Goal: Task Accomplishment & Management: Complete application form

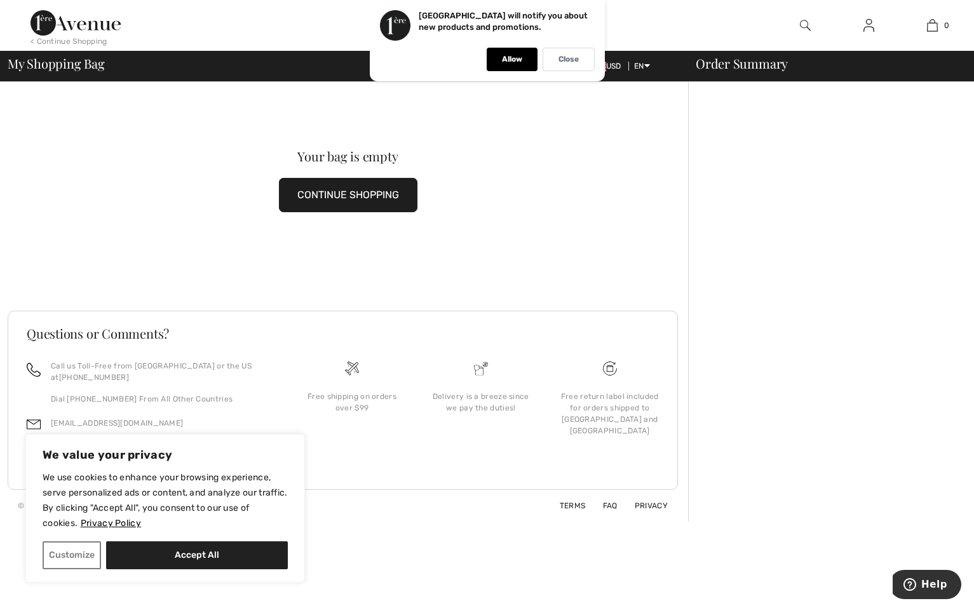
click at [866, 25] on img at bounding box center [868, 25] width 11 height 15
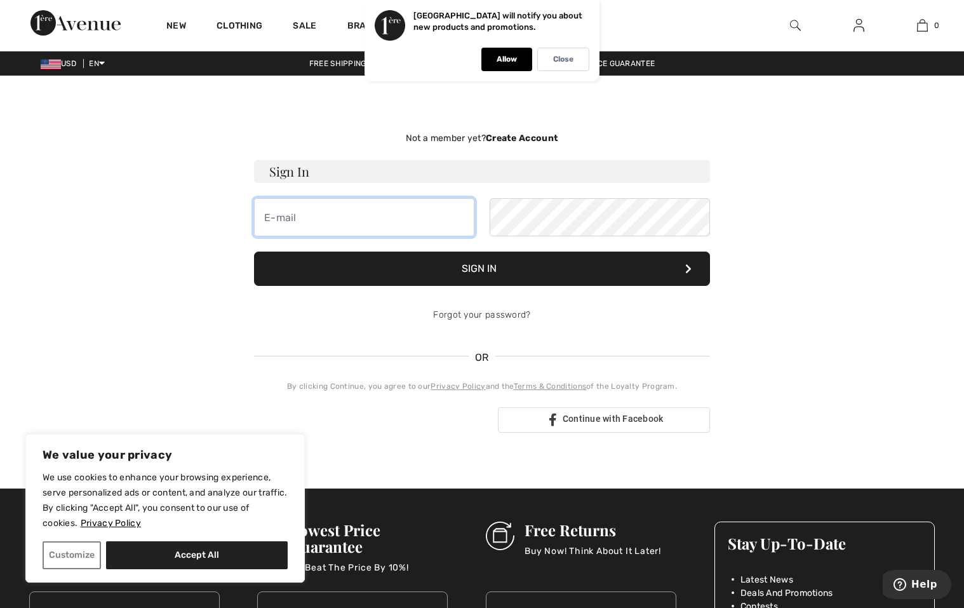
type input "[EMAIL_ADDRESS][DOMAIN_NAME]"
click at [493, 265] on button "Sign In" at bounding box center [482, 269] width 456 height 34
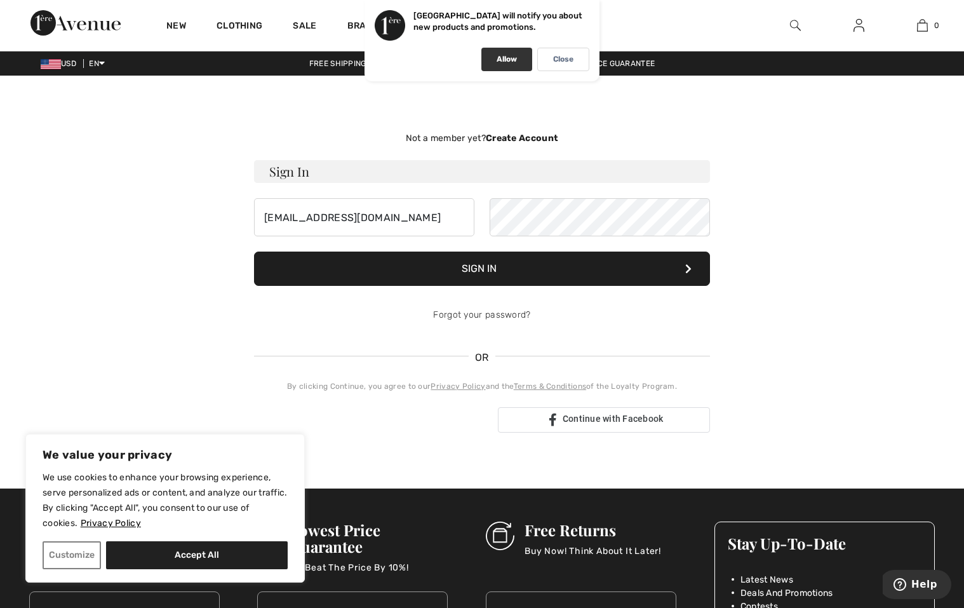
click at [518, 60] on div "Allow" at bounding box center [506, 59] width 51 height 23
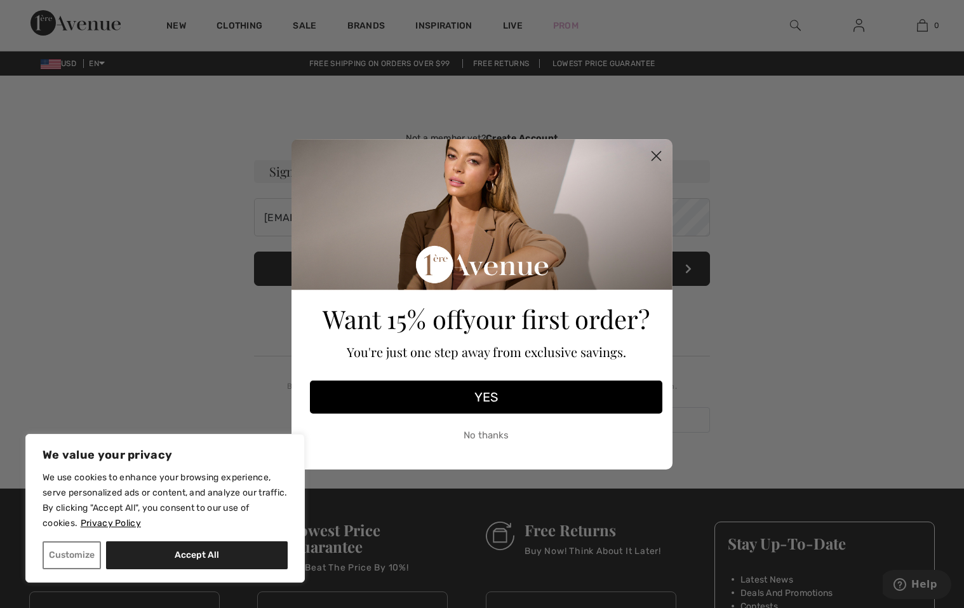
click at [655, 158] on circle "Close dialog" at bounding box center [656, 155] width 21 height 21
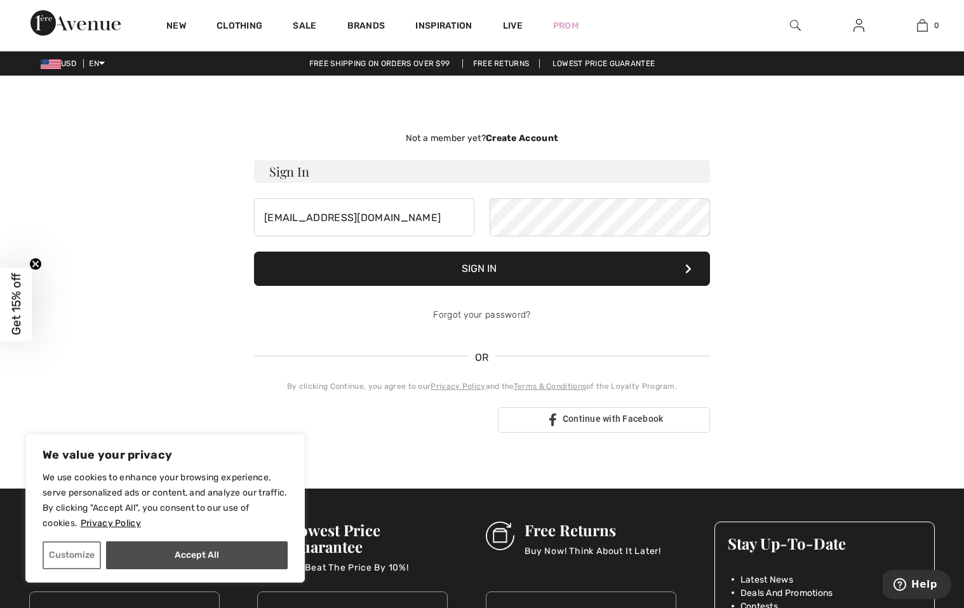
click at [172, 560] on button "Accept All" at bounding box center [197, 555] width 182 height 28
checkbox input "true"
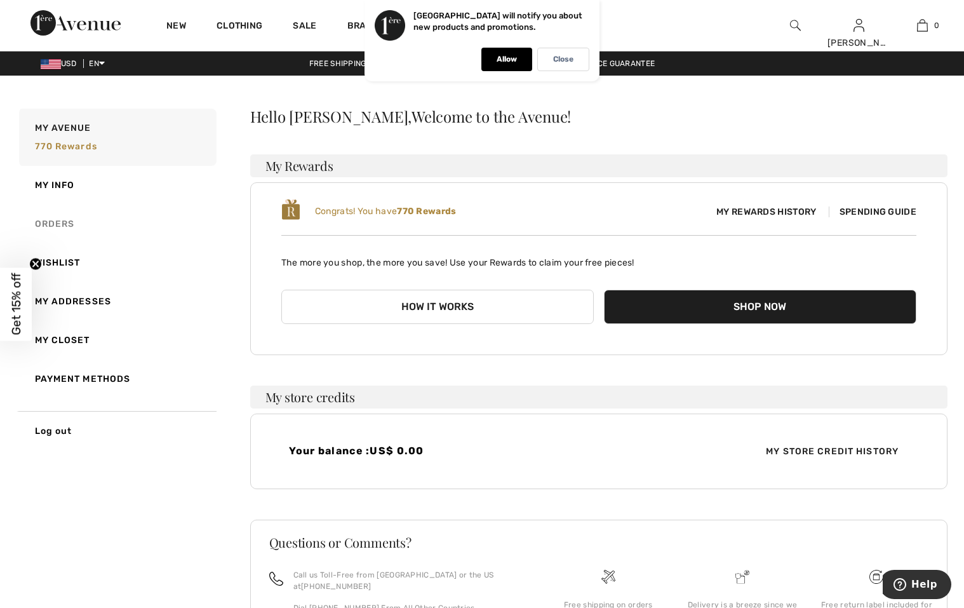
click at [63, 222] on link "Orders" at bounding box center [117, 224] width 200 height 39
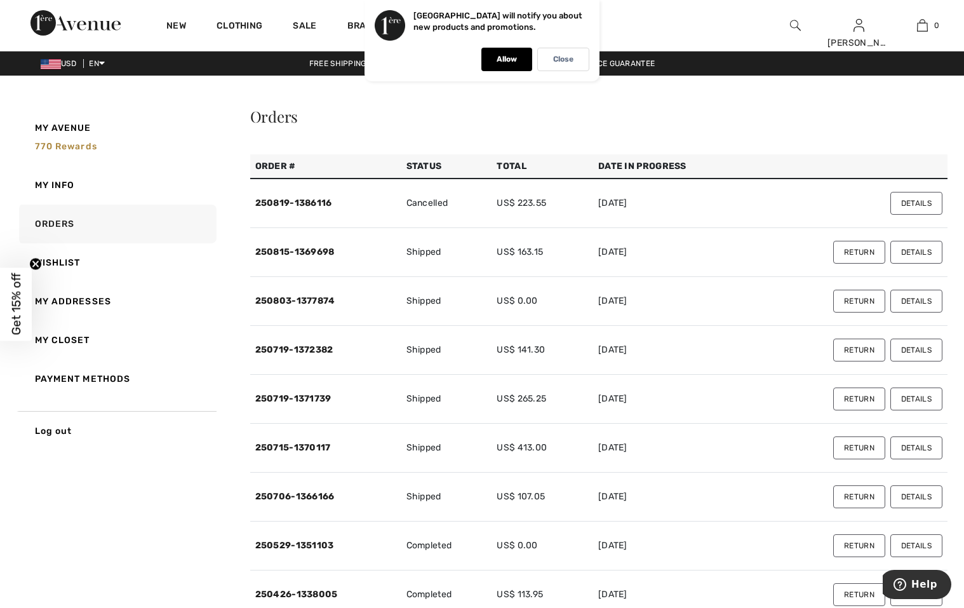
click at [908, 255] on button "Details" at bounding box center [916, 252] width 52 height 23
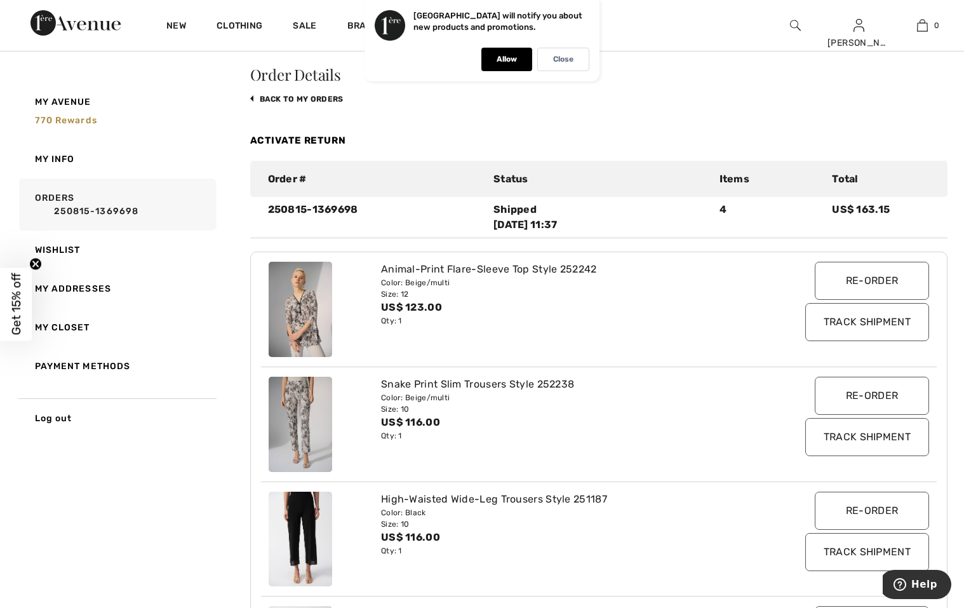
scroll to position [127, 0]
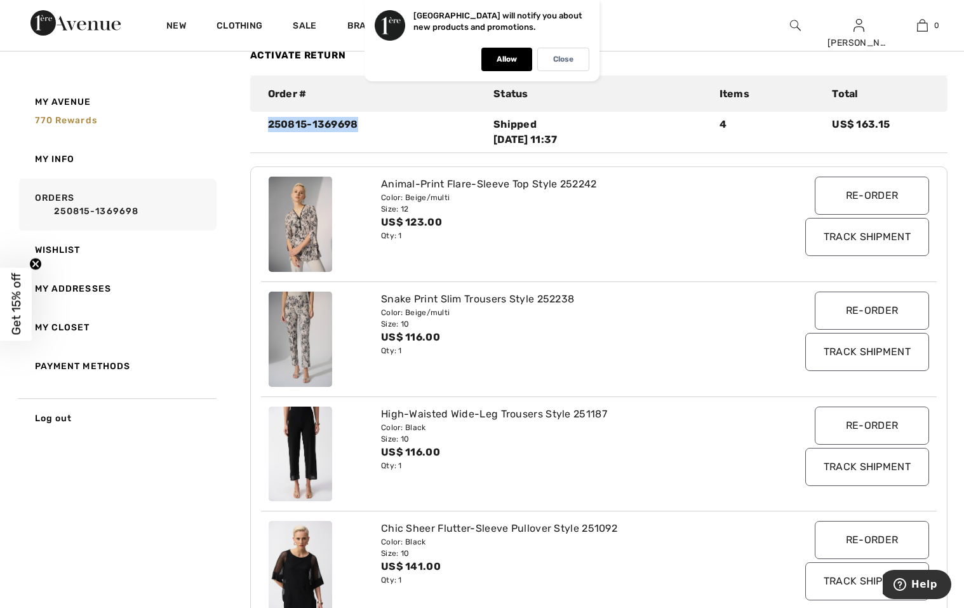
drag, startPoint x: 262, startPoint y: 123, endPoint x: 378, endPoint y: 127, distance: 116.3
click at [378, 127] on div "250815-1369698" at bounding box center [373, 132] width 226 height 30
drag, startPoint x: 378, startPoint y: 127, endPoint x: 324, endPoint y: 122, distance: 54.2
copy div "250815-1369698"
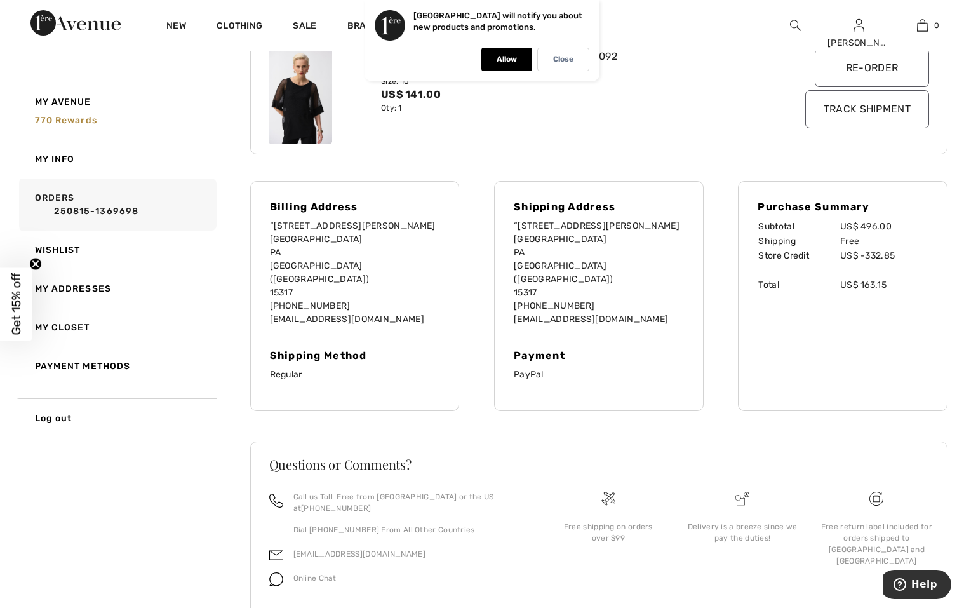
scroll to position [619, 0]
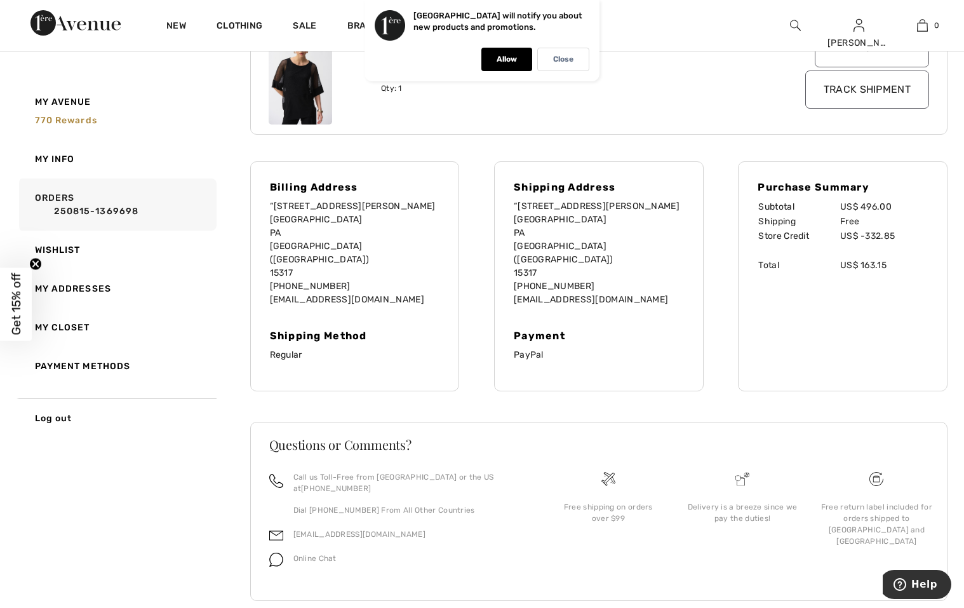
click at [95, 23] on img at bounding box center [75, 22] width 90 height 25
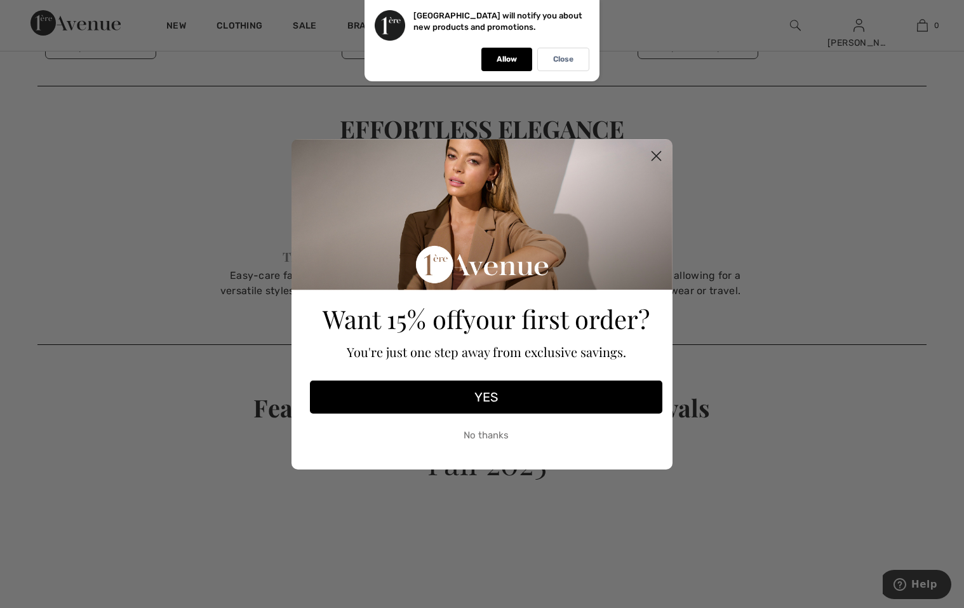
scroll to position [2477, 0]
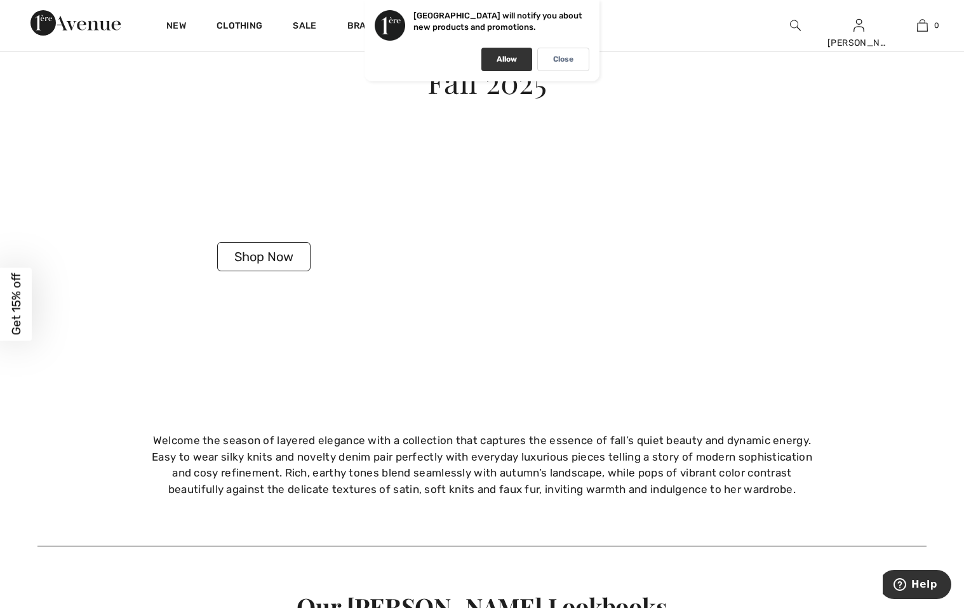
click at [504, 55] on p "Allow" at bounding box center [507, 60] width 20 height 10
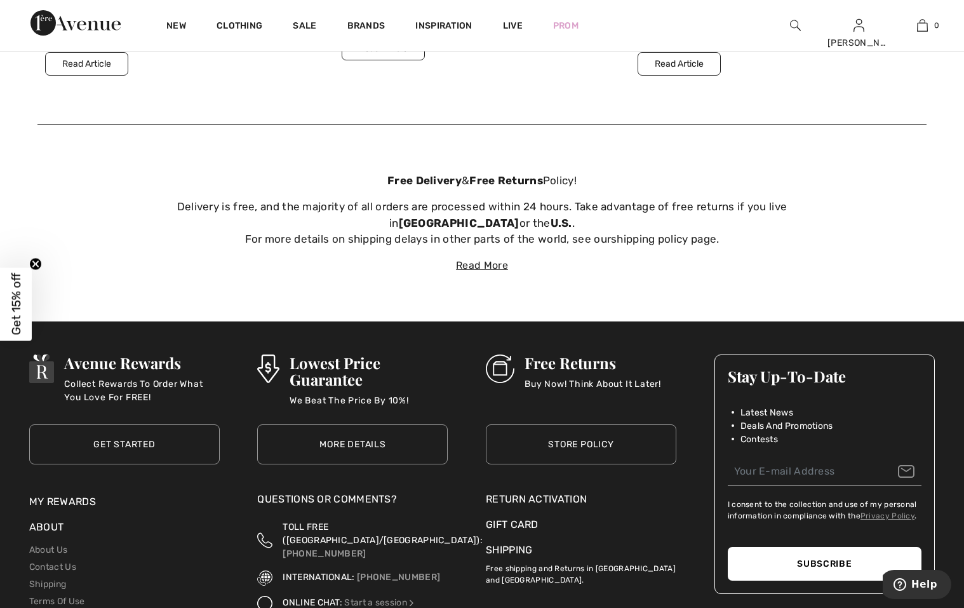
scroll to position [4382, 0]
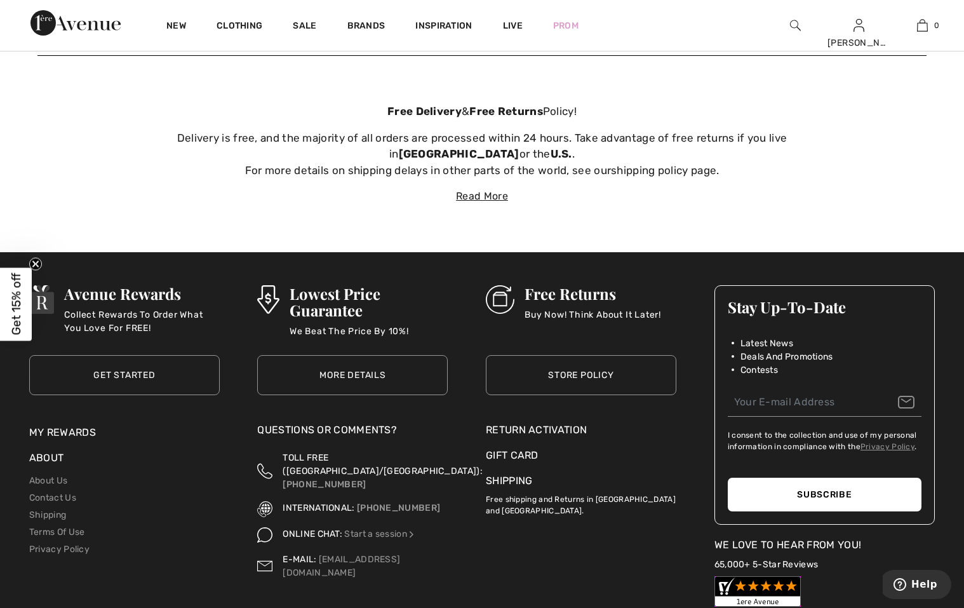
click at [537, 426] on div "Return Activation" at bounding box center [581, 429] width 191 height 15
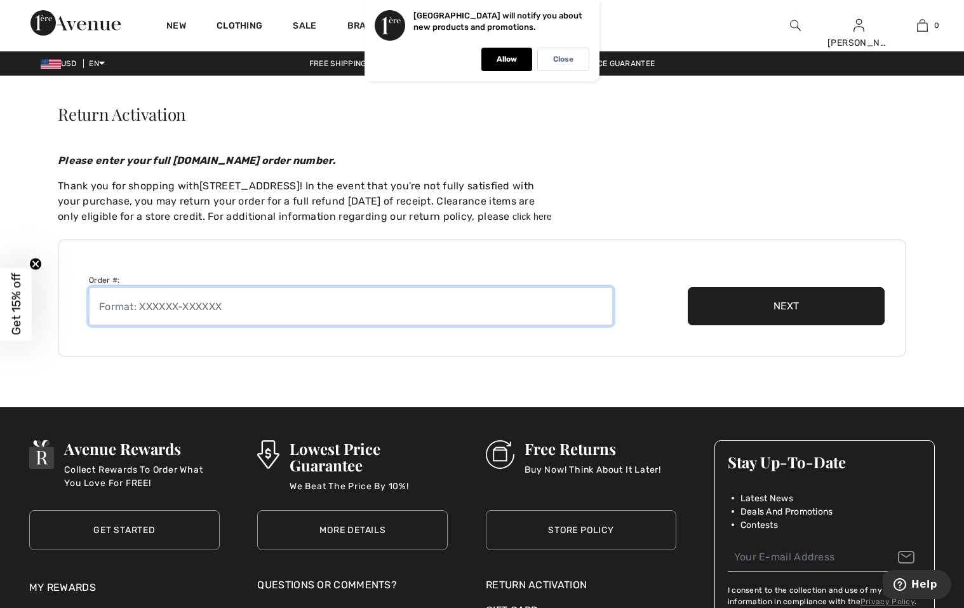
click at [171, 314] on input "text" at bounding box center [351, 306] width 524 height 38
paste input "250815-1369698"
type input "250815-1369698"
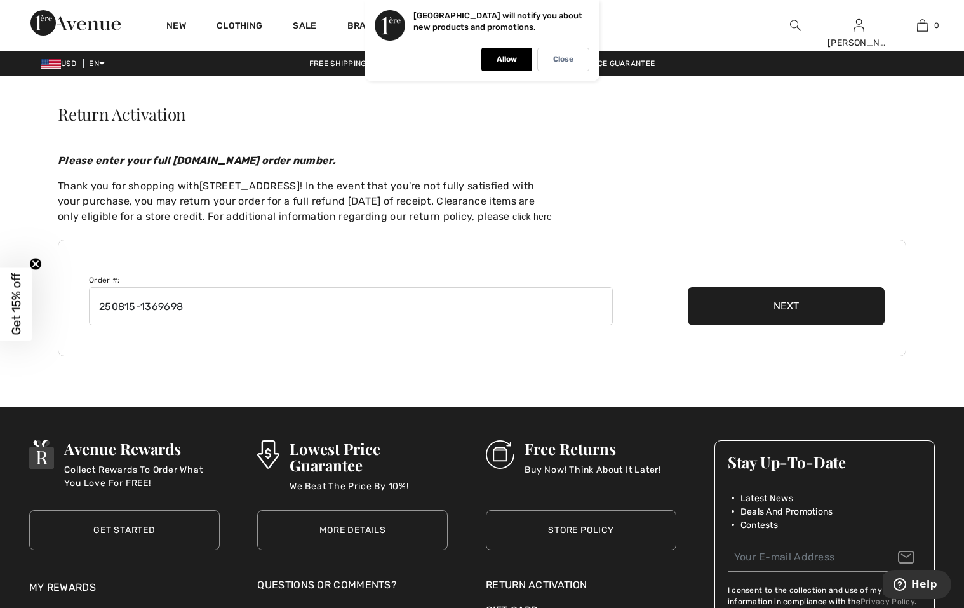
click at [784, 303] on button "Next" at bounding box center [786, 306] width 197 height 38
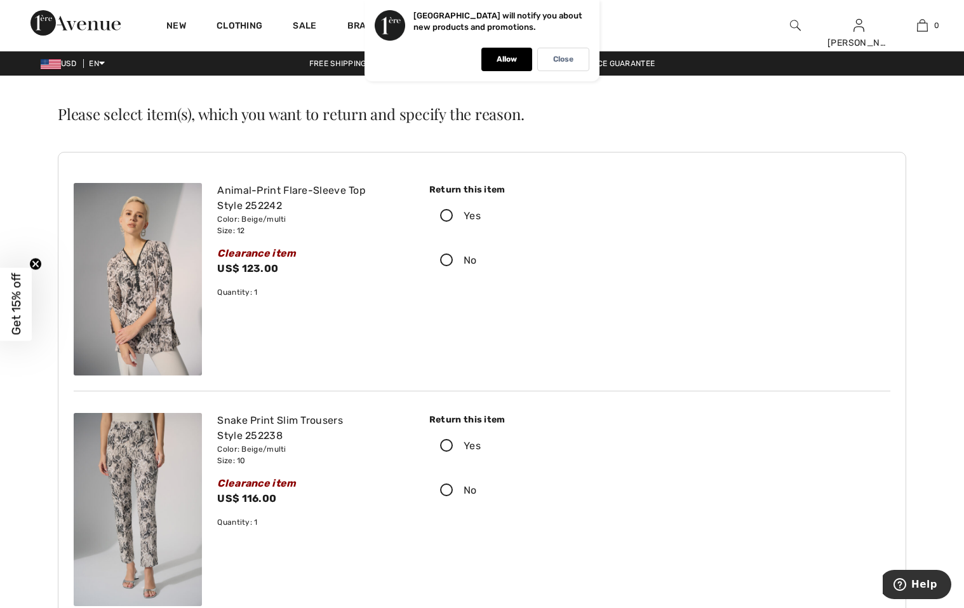
click at [446, 217] on icon at bounding box center [447, 216] width 34 height 13
click at [481, 217] on input "Yes" at bounding box center [485, 216] width 8 height 38
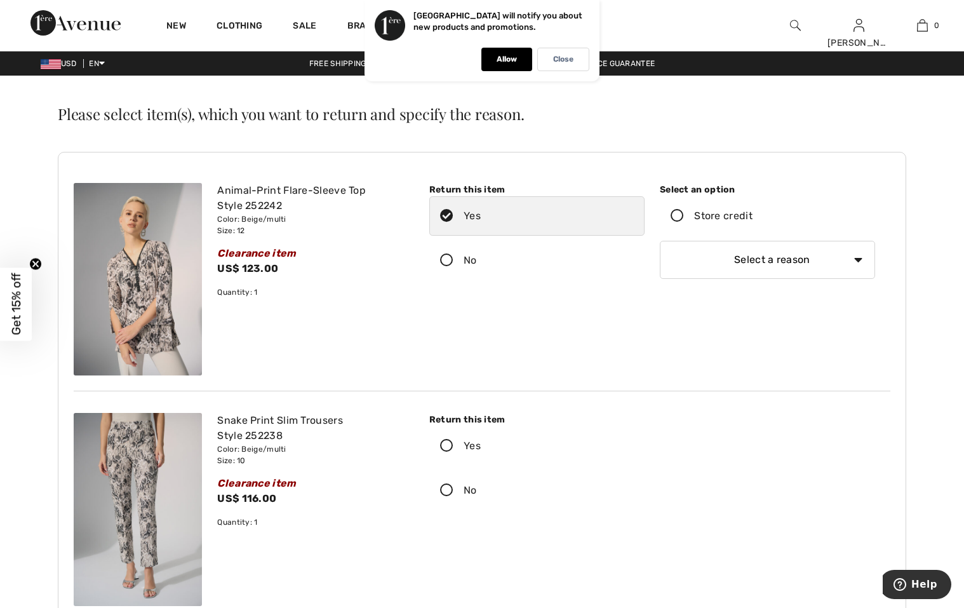
click at [675, 220] on icon at bounding box center [678, 216] width 34 height 13
click at [753, 220] on input "Store credit" at bounding box center [757, 216] width 8 height 38
click at [448, 447] on icon at bounding box center [447, 446] width 34 height 13
click at [481, 447] on input "Yes" at bounding box center [485, 446] width 8 height 38
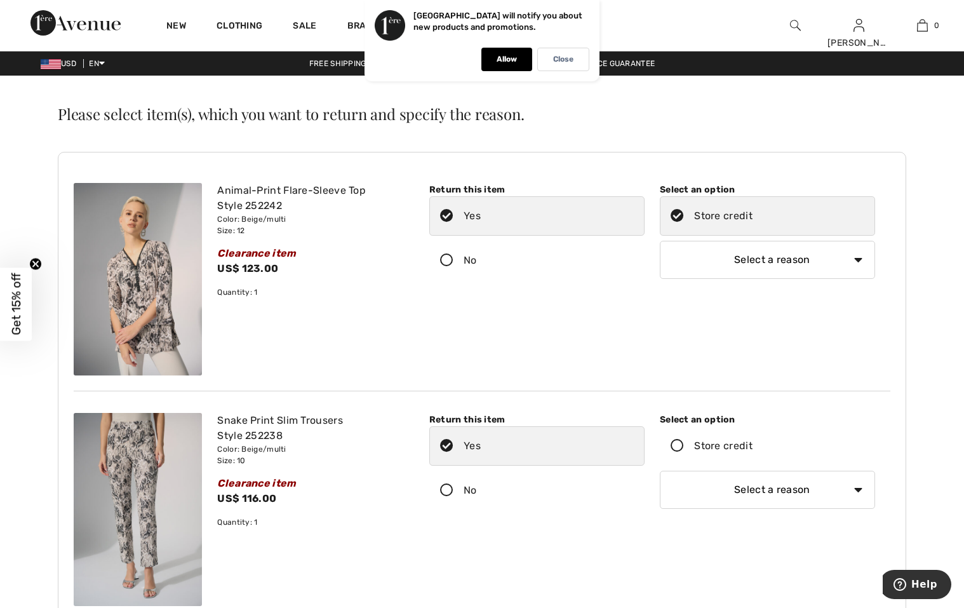
click at [679, 440] on icon at bounding box center [678, 446] width 34 height 13
click at [753, 440] on input "Store credit" at bounding box center [757, 446] width 8 height 38
click at [843, 262] on select "Select a reason I received the wrong product or size My order arrived too late …" at bounding box center [767, 260] width 215 height 38
select select "4"
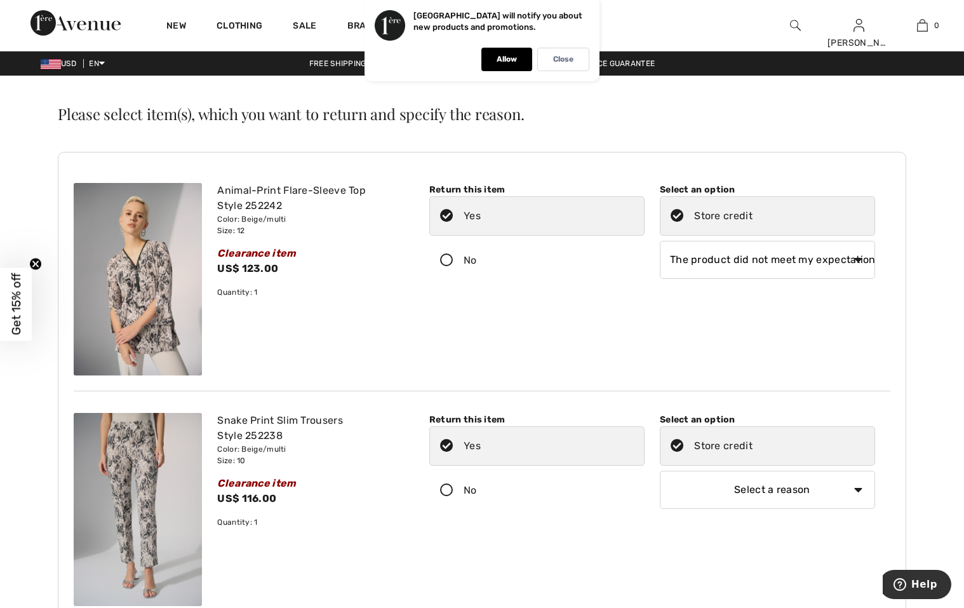
click at [660, 241] on select "Select a reason I received the wrong product or size My order arrived too late …" at bounding box center [767, 260] width 215 height 38
click at [844, 493] on select "Select a reason I received the wrong product or size My order arrived too late …" at bounding box center [767, 490] width 215 height 38
select select "4"
click at [660, 471] on select "Select a reason I received the wrong product or size My order arrived too late …" at bounding box center [767, 490] width 215 height 38
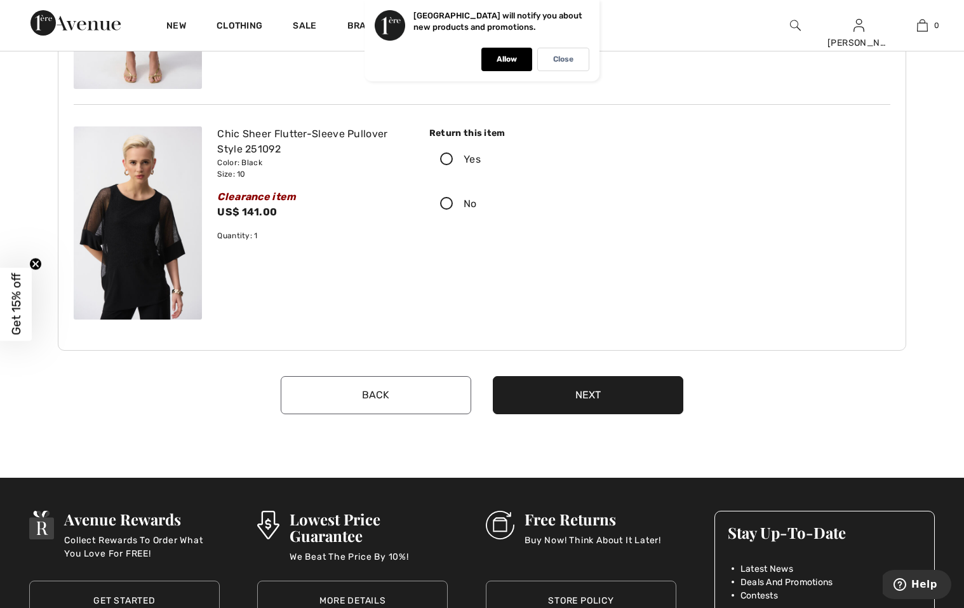
scroll to position [762, 0]
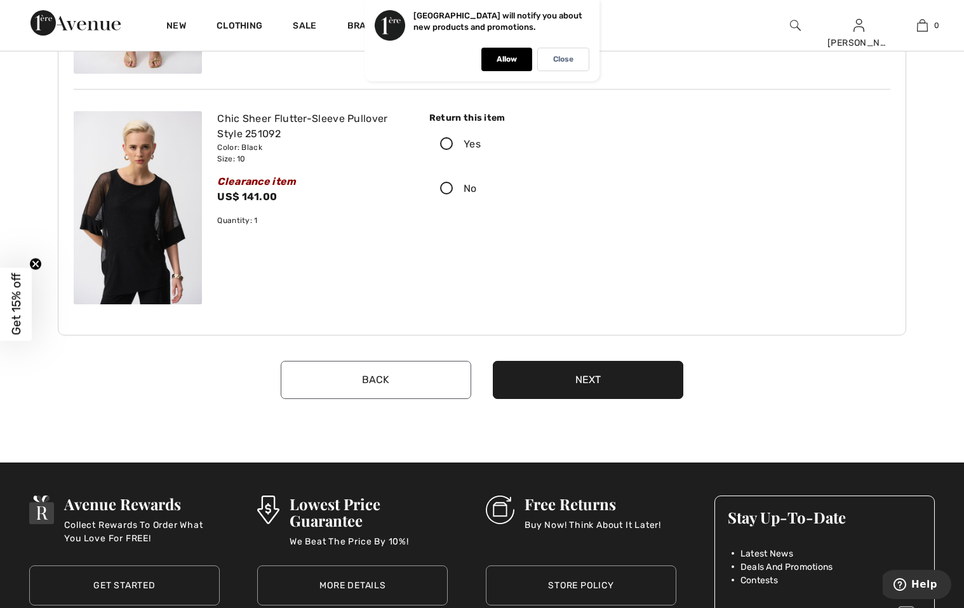
click at [593, 386] on button "Next" at bounding box center [588, 380] width 191 height 38
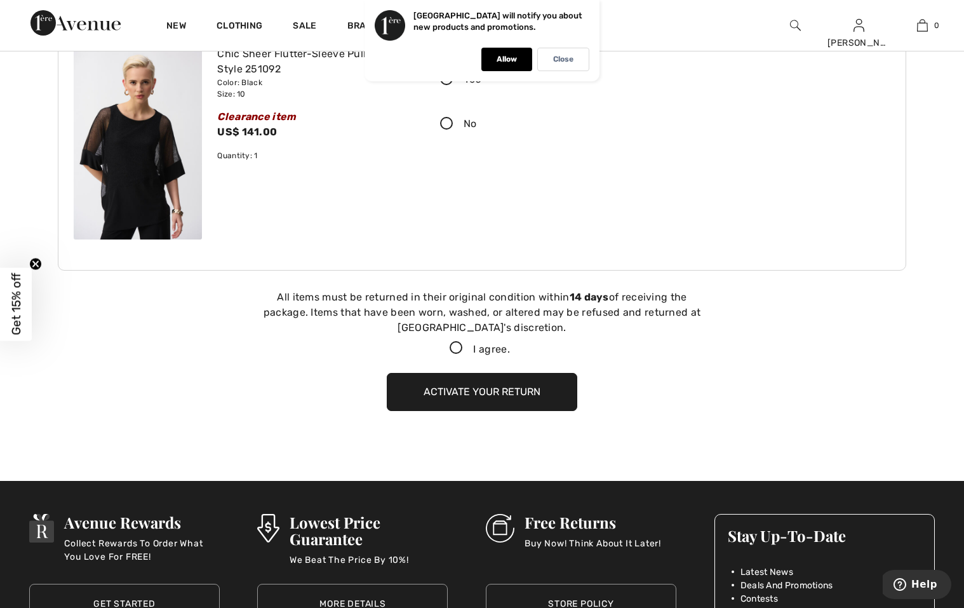
scroll to position [1040, 0]
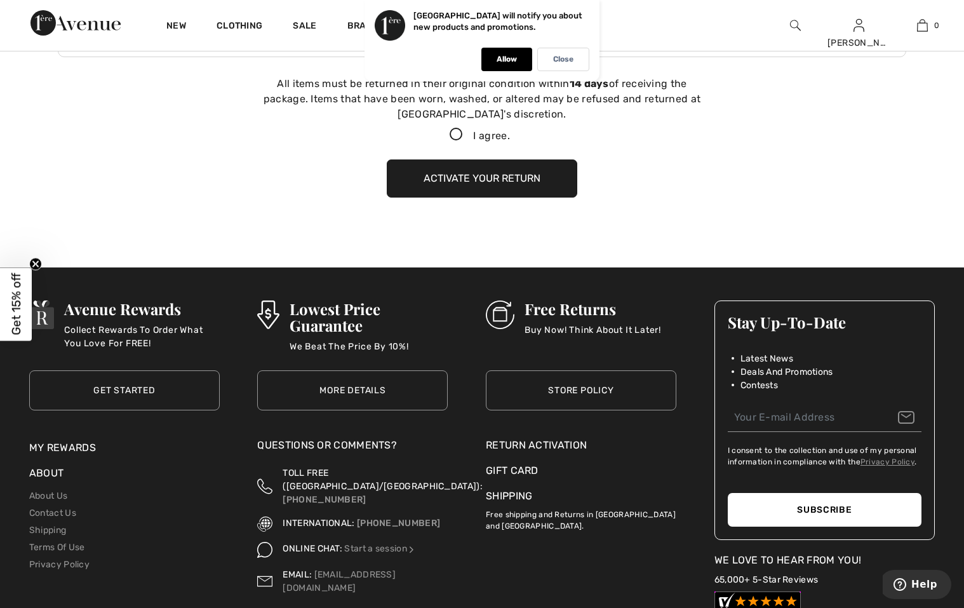
click at [448, 138] on icon at bounding box center [457, 134] width 34 height 13
click at [510, 138] on input "I agree." at bounding box center [514, 135] width 8 height 8
checkbox input "true"
click at [482, 175] on button "Activate your return" at bounding box center [482, 178] width 191 height 38
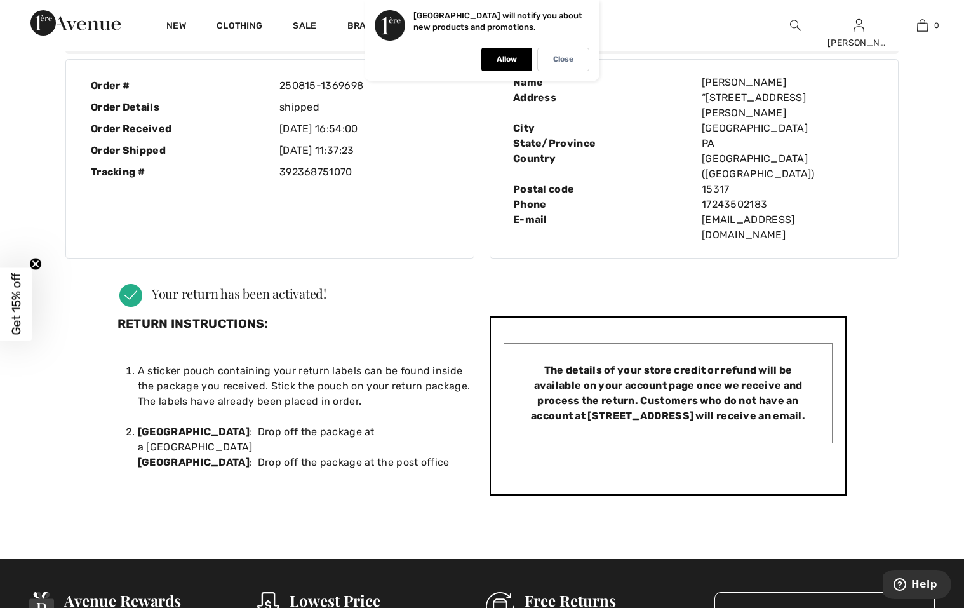
scroll to position [0, 0]
